Goal: Task Accomplishment & Management: Manage account settings

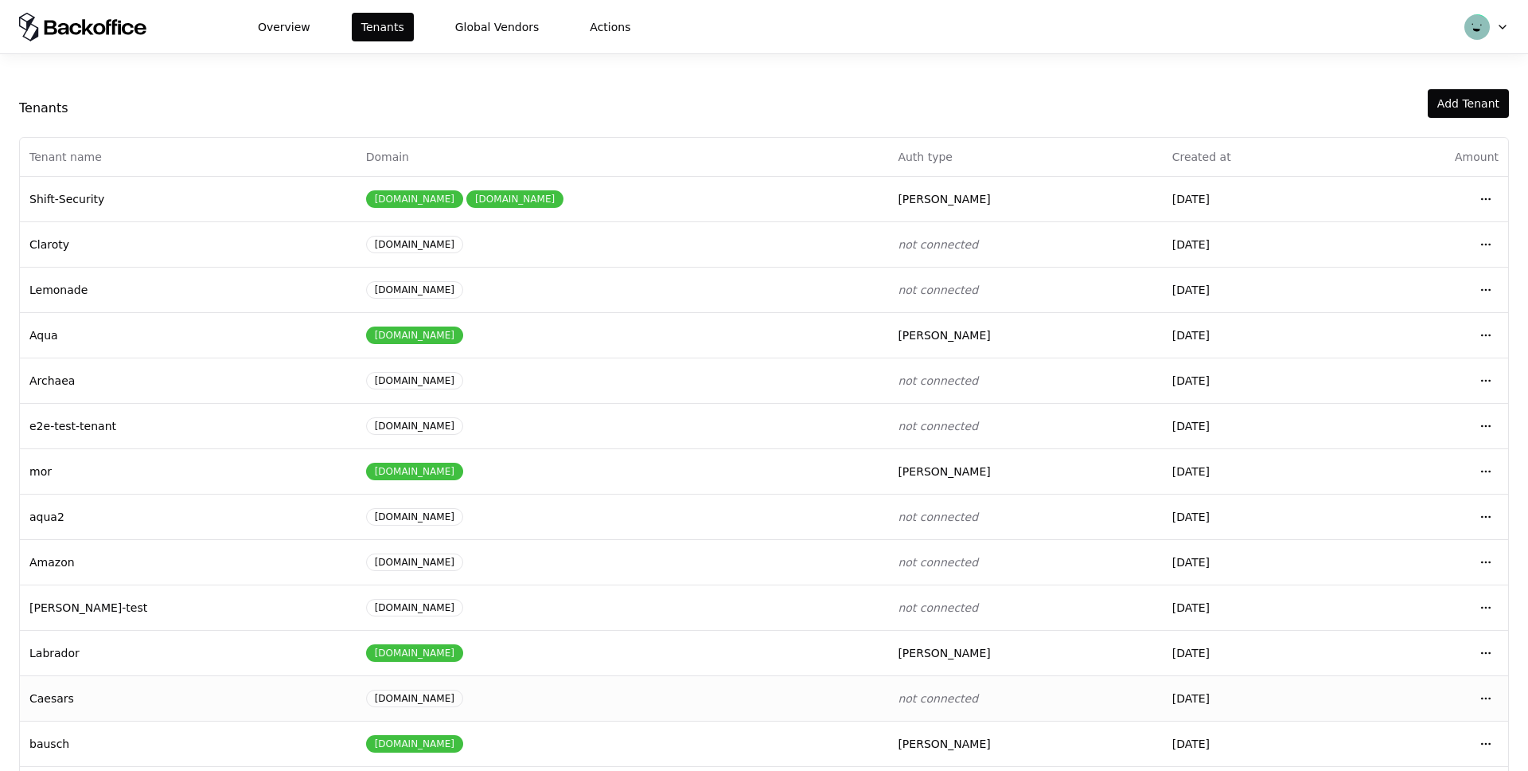
click at [606, 687] on td "[DOMAIN_NAME]" at bounding box center [623, 697] width 533 height 45
click at [601, 692] on div "caesars.com" at bounding box center [622, 698] width 513 height 18
click at [248, 690] on td "Caesars" at bounding box center [188, 697] width 337 height 45
click at [248, 689] on td "Caesars" at bounding box center [188, 697] width 337 height 45
click at [1489, 693] on html "Overview Tenants Global Vendors Actions Tenants Add Tenant Tenant name Domain A…" at bounding box center [764, 385] width 1528 height 771
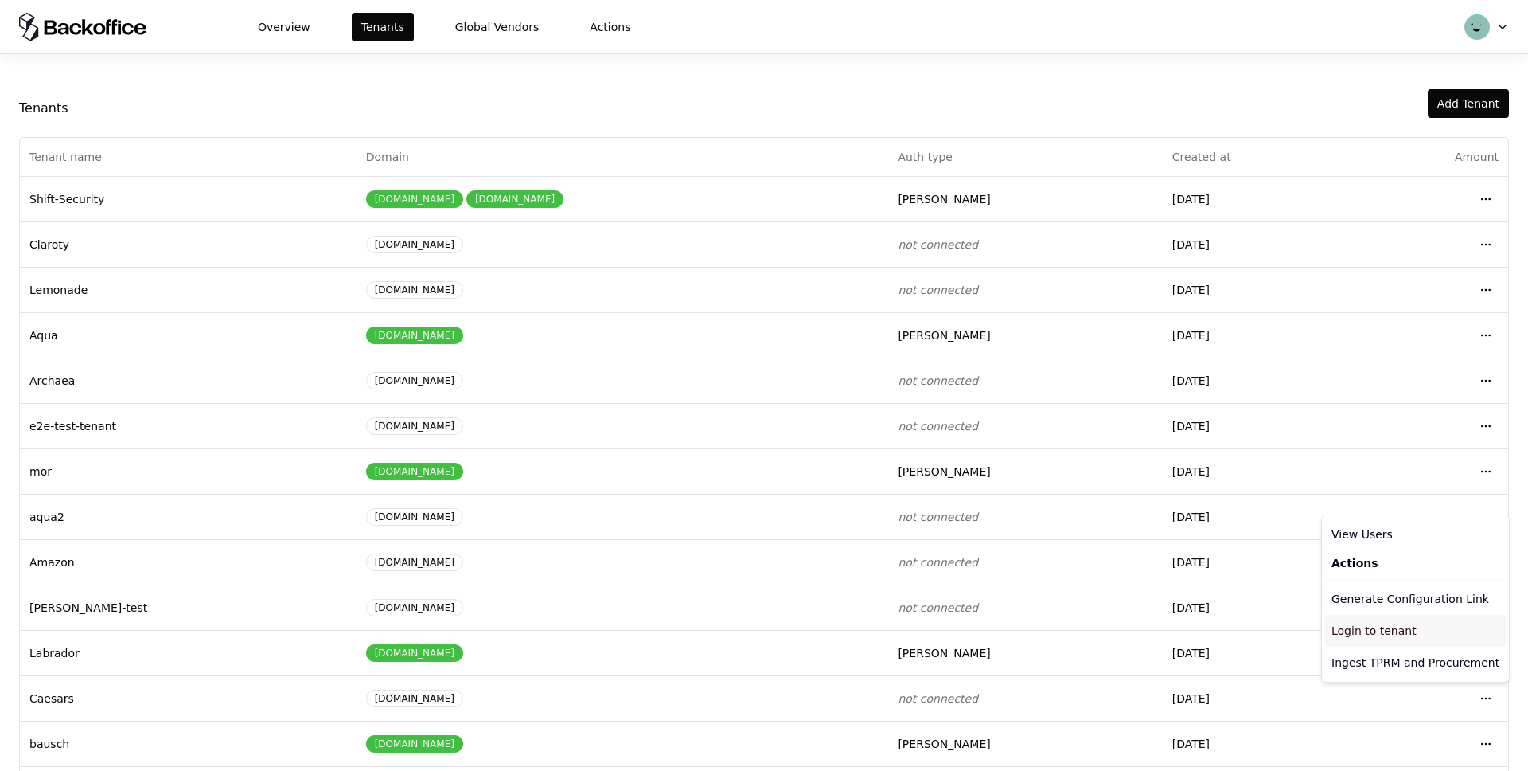
click at [1352, 625] on div "Login to tenant" at bounding box center [1415, 631] width 181 height 32
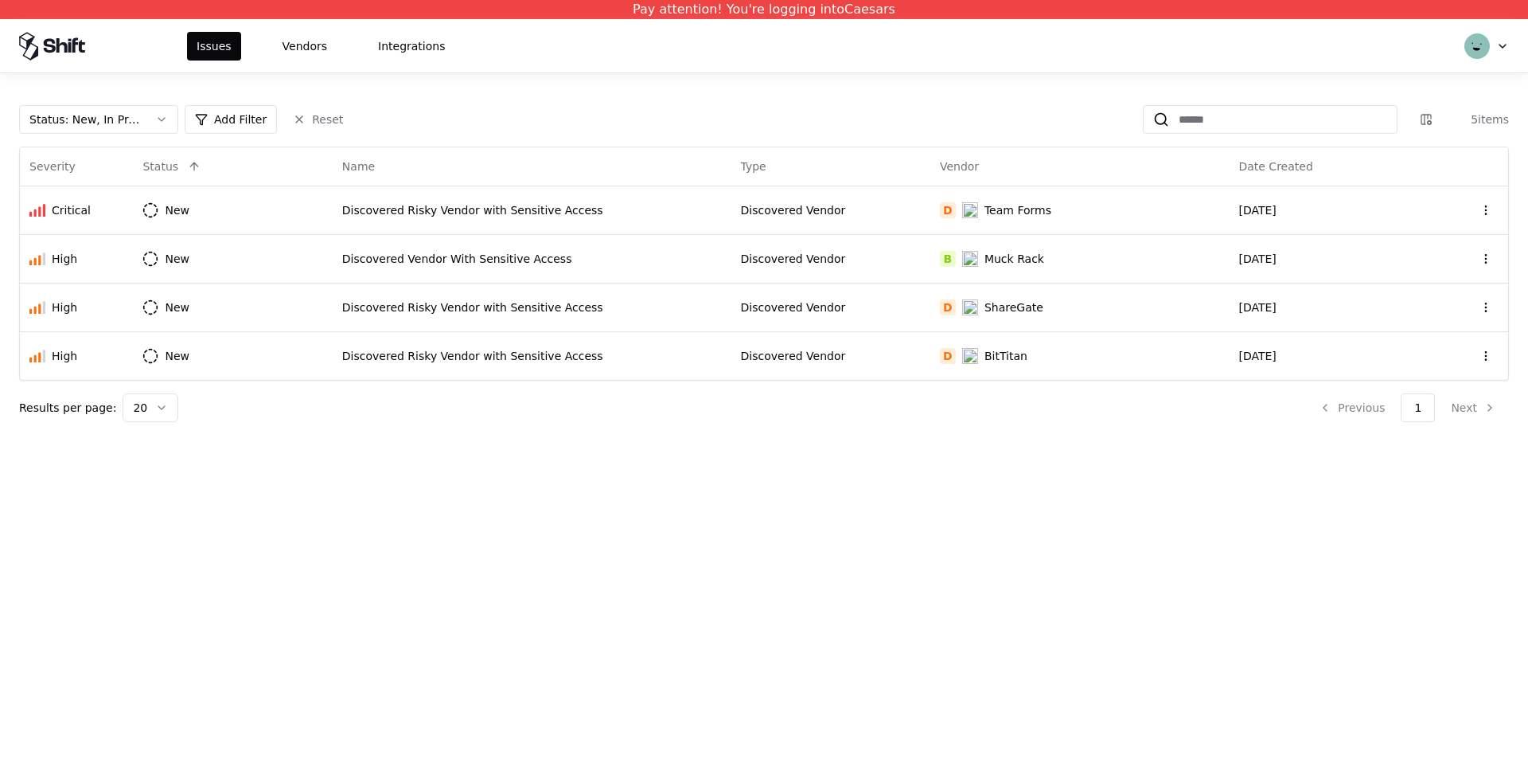
click at [1500, 47] on html "Pay attention! You're logging into Caesars Issues Vendors Integrations Status :…" at bounding box center [764, 385] width 1528 height 771
click at [1499, 41] on html "Pay attention! You're logging into Caesars Issues Vendors Integrations Status :…" at bounding box center [764, 385] width 1528 height 771
click at [1411, 126] on div "Log out" at bounding box center [1420, 126] width 170 height 32
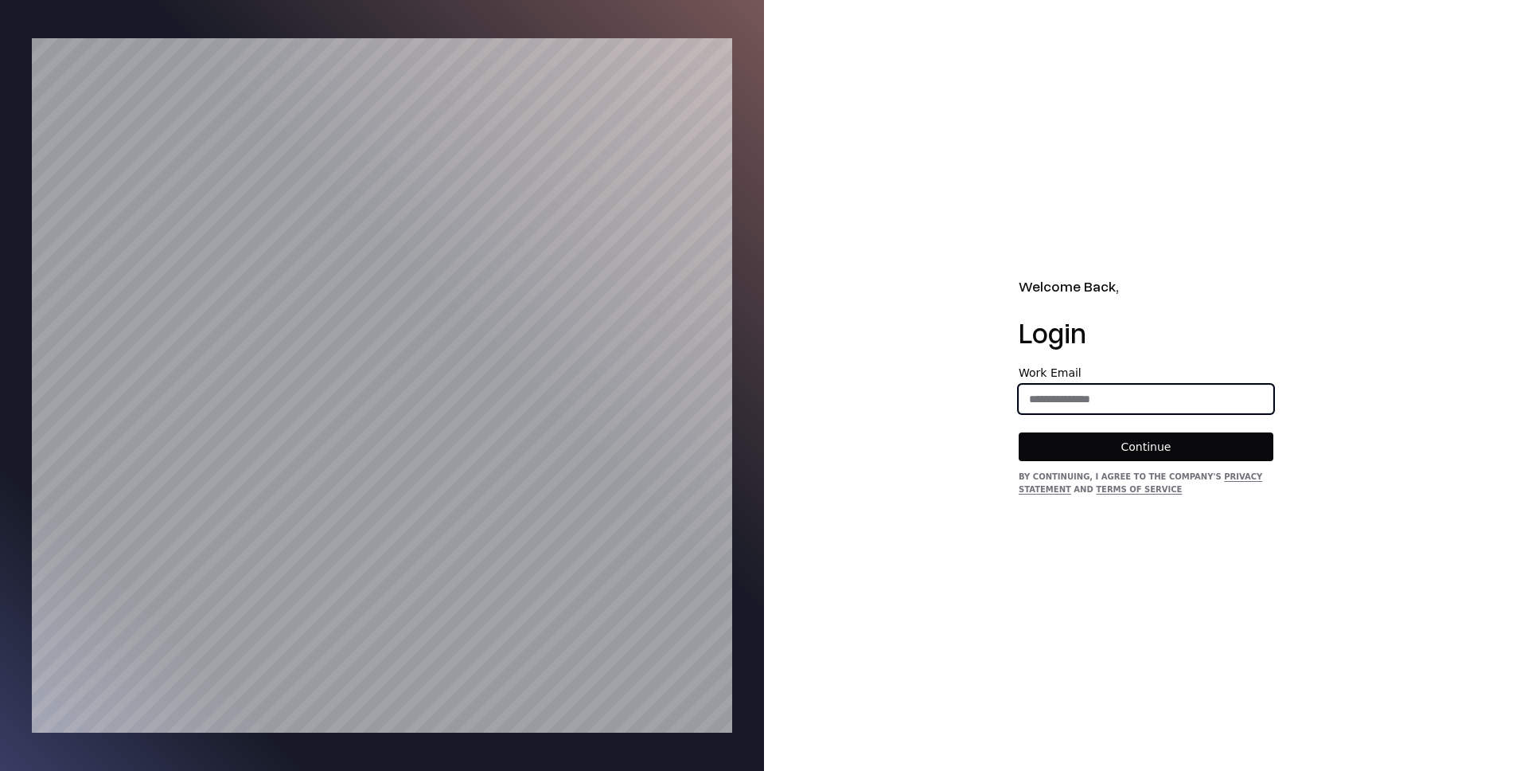
drag, startPoint x: 1080, startPoint y: 397, endPoint x: 1079, endPoint y: 408, distance: 10.4
click at [1080, 397] on input "email" at bounding box center [1146, 398] width 253 height 29
type input "**********"
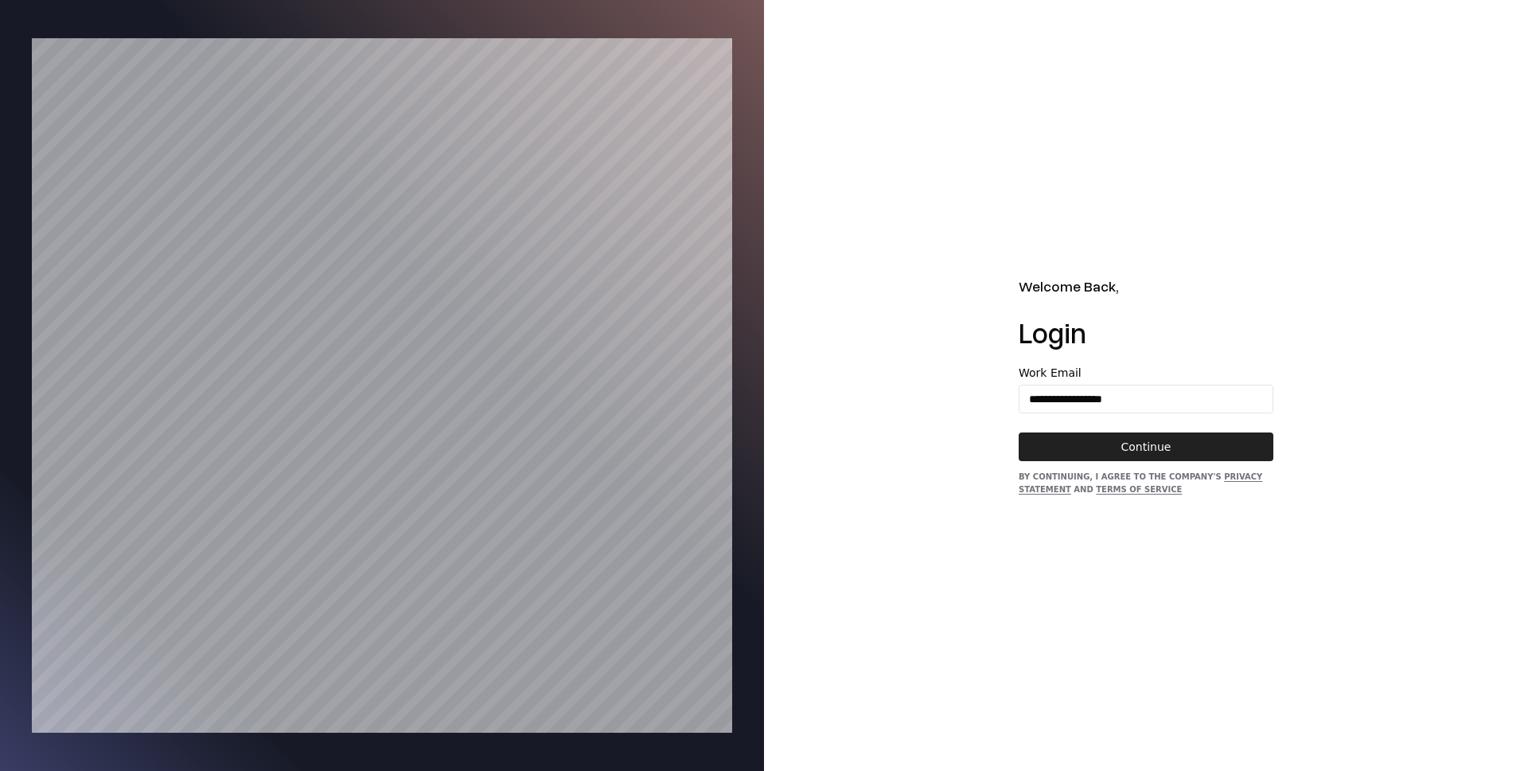
click at [1130, 447] on button "Continue" at bounding box center [1146, 446] width 255 height 29
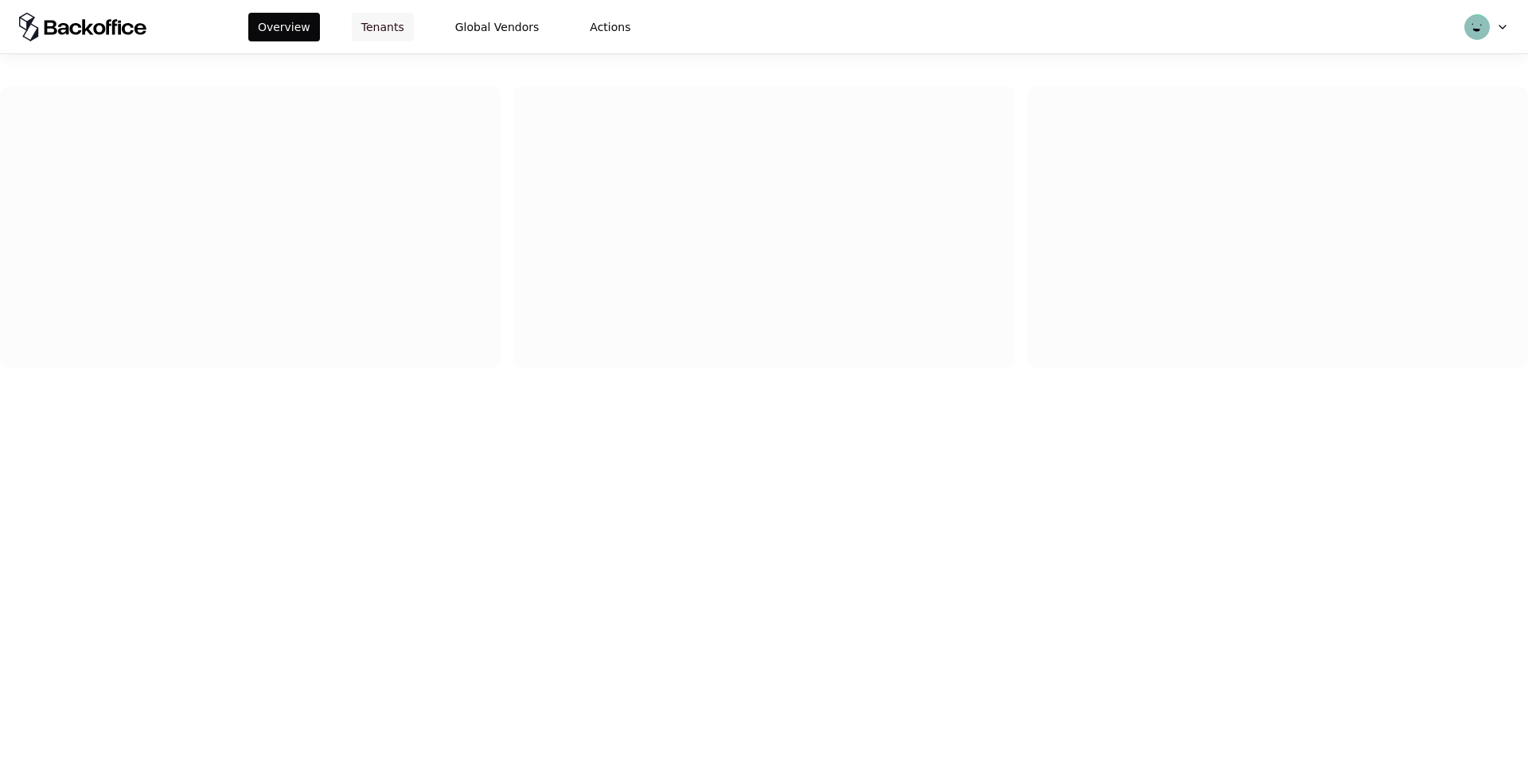
click at [402, 30] on button "Tenants" at bounding box center [383, 27] width 62 height 29
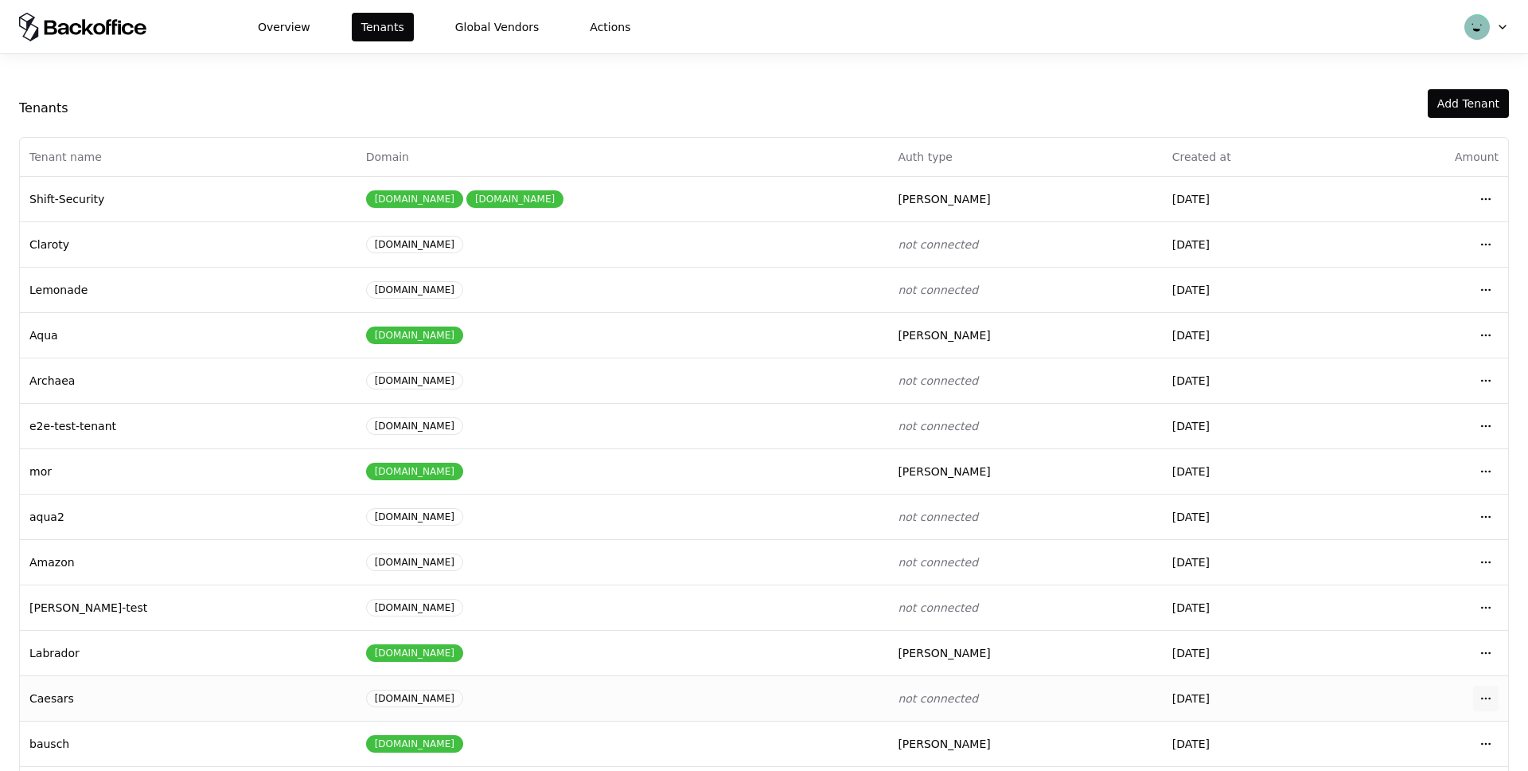
click at [1490, 697] on html "Overview Tenants Global Vendors Actions Tenants Add Tenant Tenant name Domain A…" at bounding box center [764, 385] width 1528 height 771
drag, startPoint x: 1375, startPoint y: 631, endPoint x: 124, endPoint y: 310, distance: 1292.0
click at [123, 310] on html "Overview Tenants Global Vendors Actions Tenants Add Tenant Tenant name Domain A…" at bounding box center [764, 385] width 1528 height 771
click at [1486, 746] on html "Overview Tenants Global Vendors Actions Tenants Add Tenant Tenant name Domain A…" at bounding box center [764, 385] width 1528 height 771
click at [1481, 743] on html "Overview Tenants Global Vendors Actions Tenants Add Tenant Tenant name Domain A…" at bounding box center [764, 385] width 1528 height 771
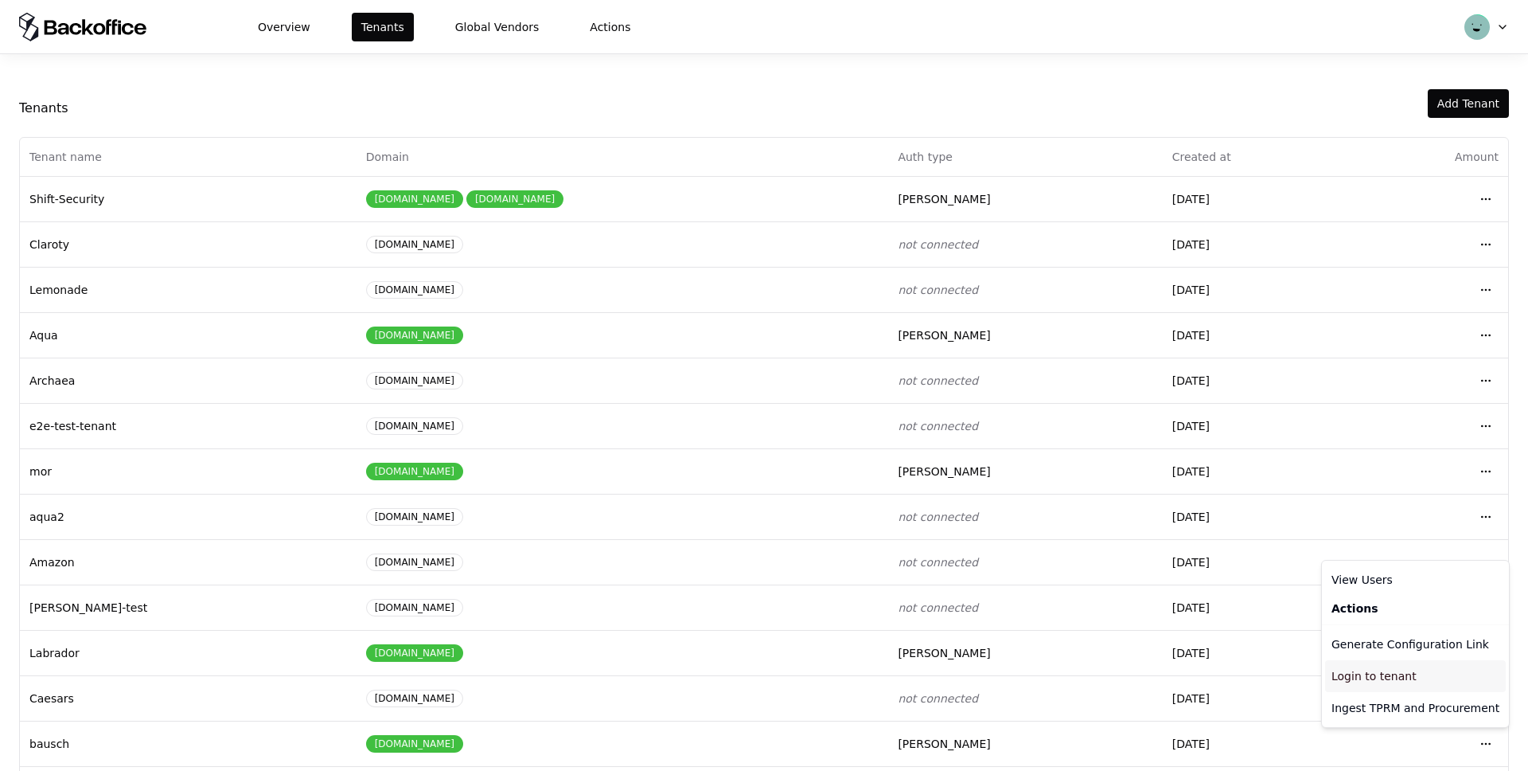
click at [1393, 669] on div "Login to tenant" at bounding box center [1415, 676] width 181 height 32
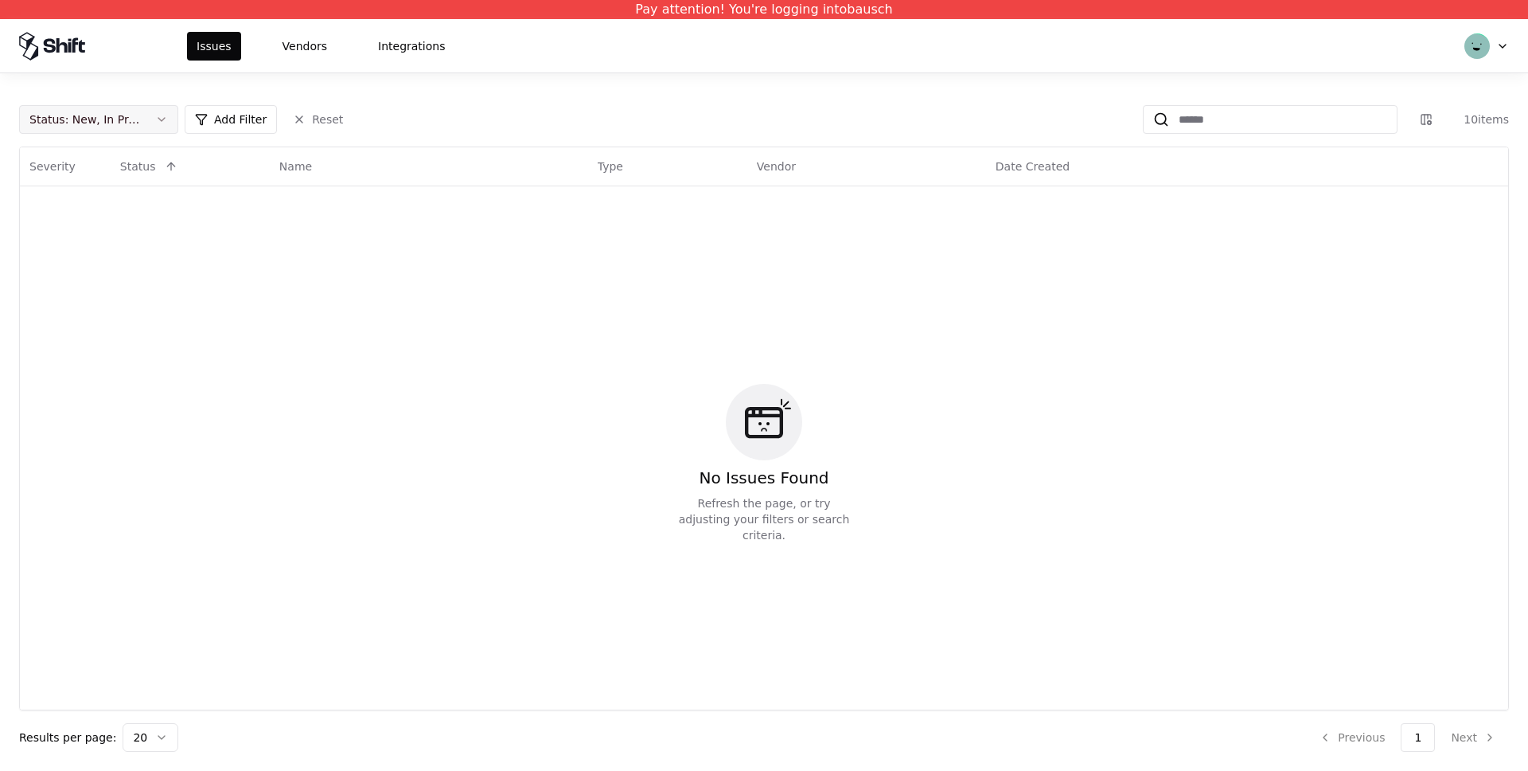
click at [161, 111] on button "Status : New, In Progress" at bounding box center [98, 119] width 159 height 29
click at [65, 243] on div "Closed" at bounding box center [67, 244] width 37 height 16
click at [68, 277] on div "Draft" at bounding box center [63, 276] width 28 height 16
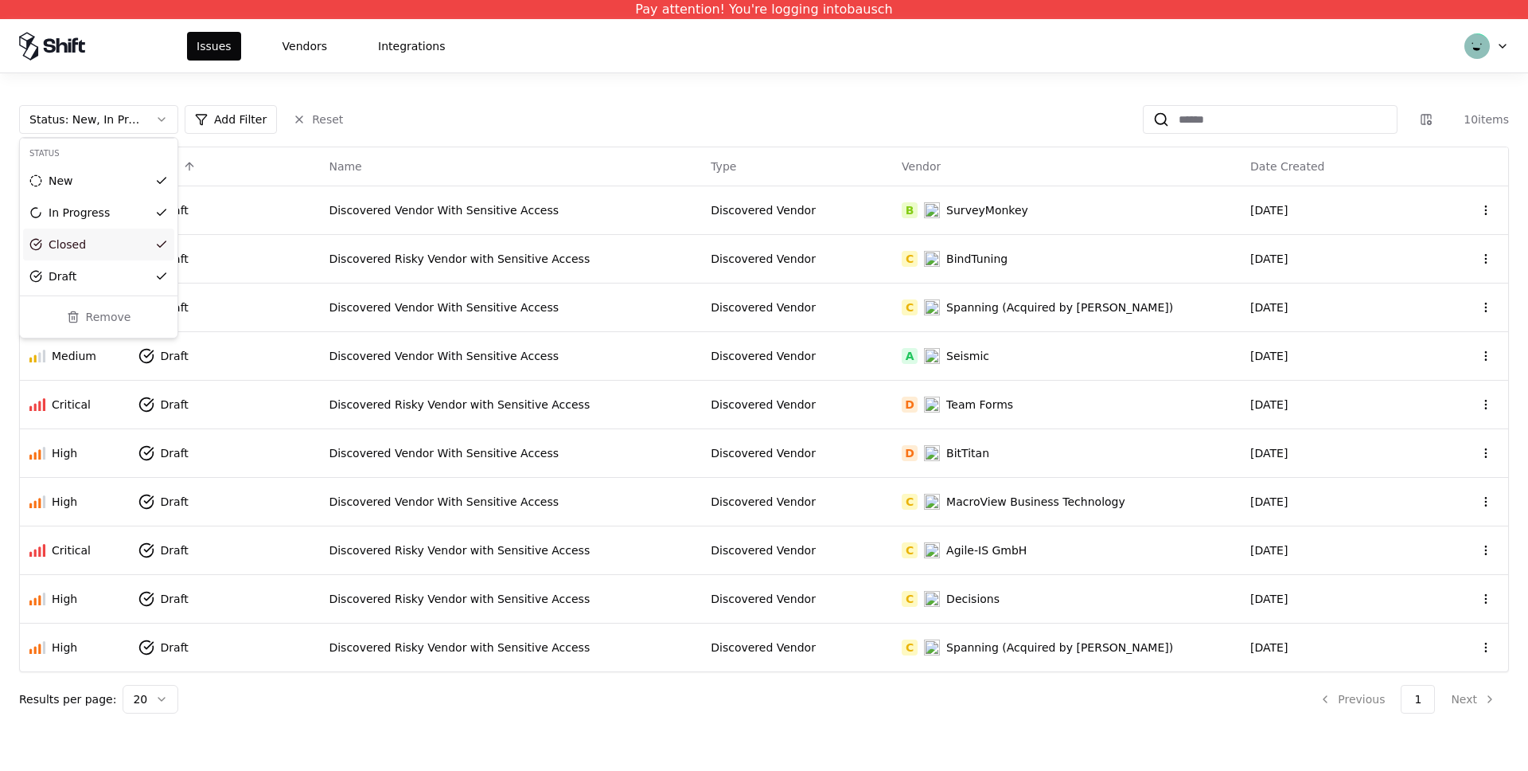
click at [79, 253] on div "Closed" at bounding box center [98, 244] width 151 height 32
click at [1473, 701] on html "Pay attention! You're logging into bausch Issues Vendors Integrations Status : …" at bounding box center [764, 385] width 1528 height 771
